Goal: Information Seeking & Learning: Learn about a topic

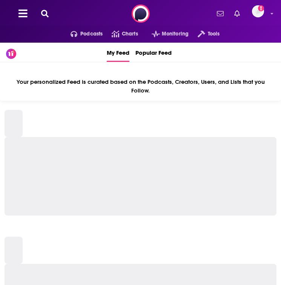
click at [46, 14] on icon at bounding box center [45, 14] width 8 height 8
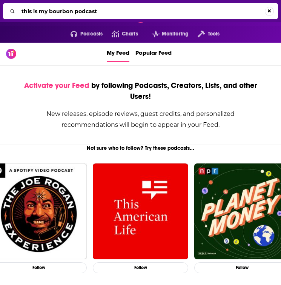
type input "this is my bourbon podcast"
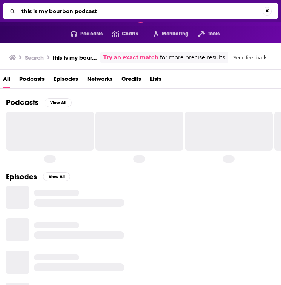
click at [36, 79] on span "Podcasts" at bounding box center [31, 80] width 25 height 15
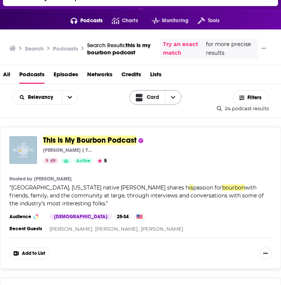
scroll to position [19, 0]
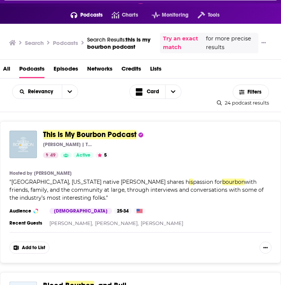
click at [21, 147] on img "This is My Bourbon Podcast" at bounding box center [23, 144] width 28 height 28
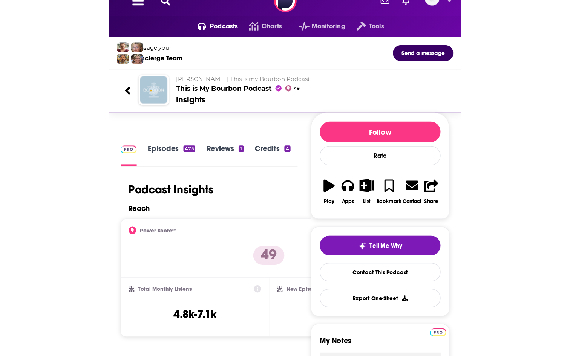
scroll to position [1, 0]
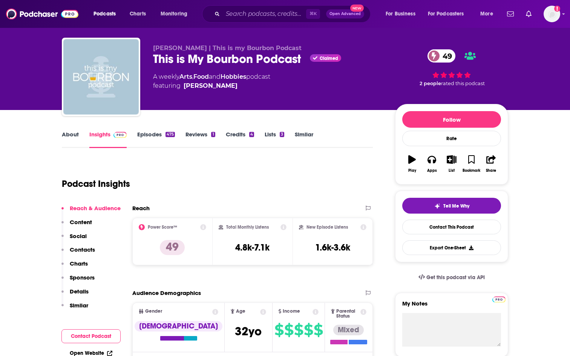
click at [73, 138] on link "About" at bounding box center [70, 139] width 17 height 17
